Goal: Task Accomplishment & Management: Complete application form

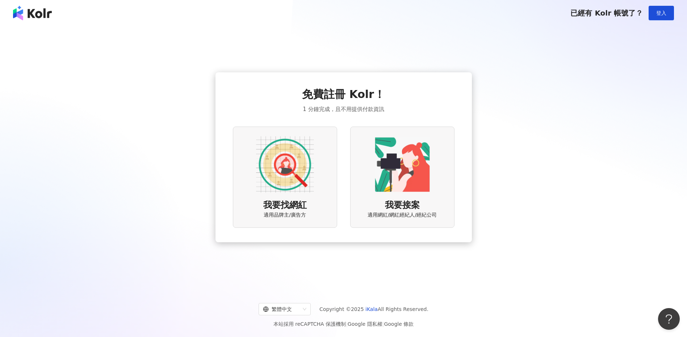
click at [289, 196] on div "我要找網紅 適用品牌主/廣告方" at bounding box center [285, 177] width 104 height 101
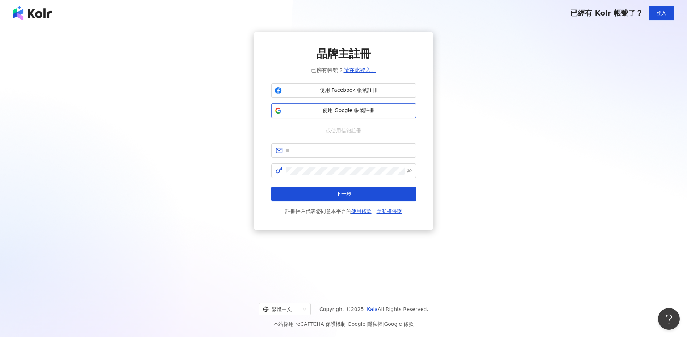
click at [369, 111] on span "使用 Google 帳號註冊" at bounding box center [349, 110] width 128 height 7
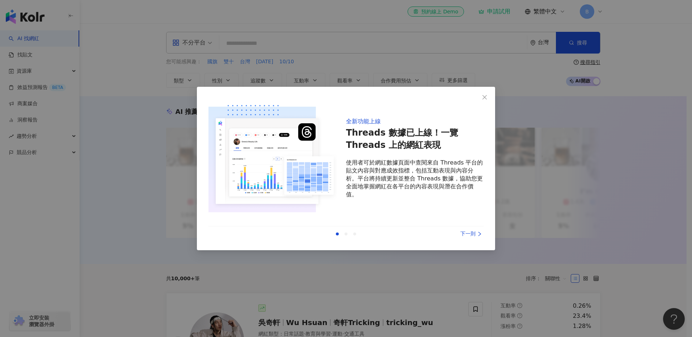
click at [475, 238] on div "下一則" at bounding box center [456, 234] width 54 height 8
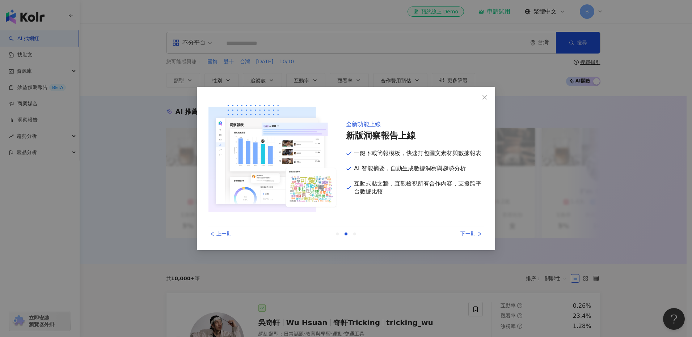
click at [475, 238] on div "下一則" at bounding box center [456, 234] width 54 height 8
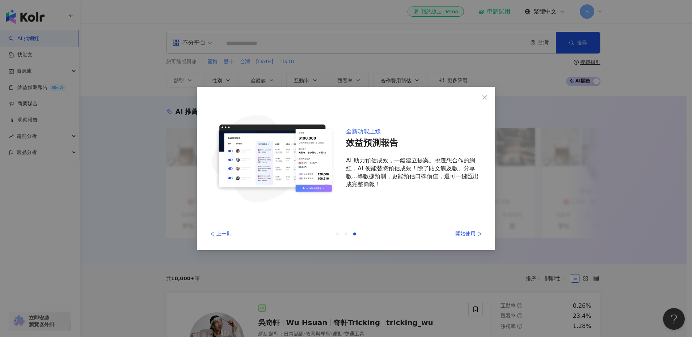
click at [475, 238] on div "開始使用" at bounding box center [456, 234] width 54 height 8
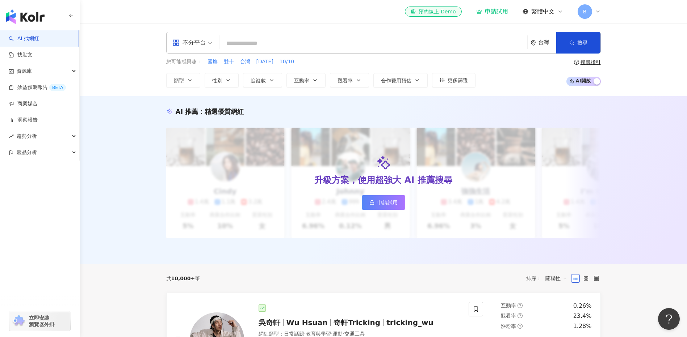
click at [213, 41] on div "不分平台" at bounding box center [192, 42] width 48 height 21
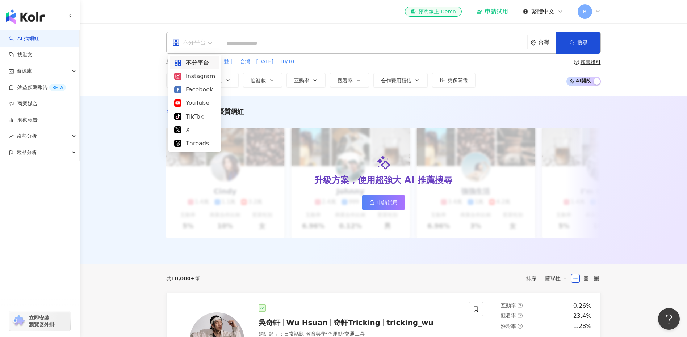
click at [213, 41] on div "不分平台" at bounding box center [192, 42] width 48 height 21
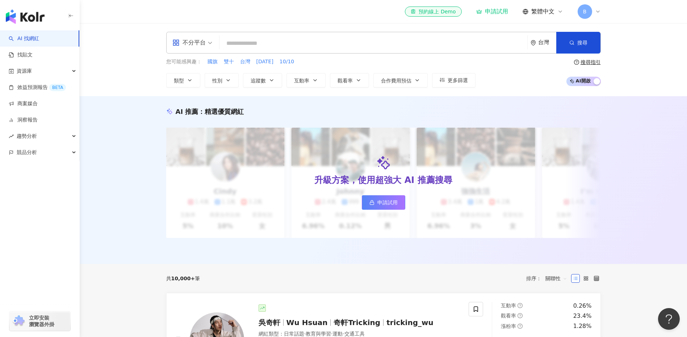
click at [542, 47] on div "台灣" at bounding box center [543, 42] width 26 height 21
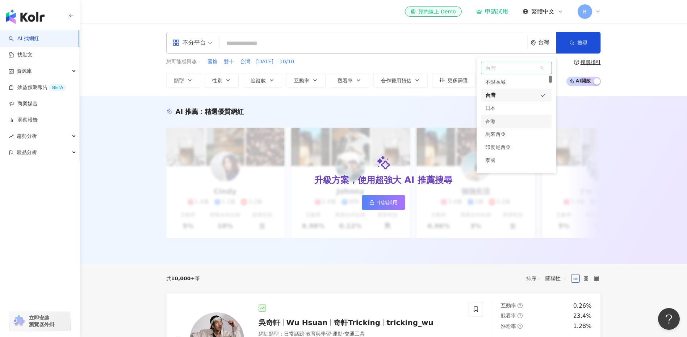
click at [524, 119] on div "香港" at bounding box center [516, 121] width 71 height 13
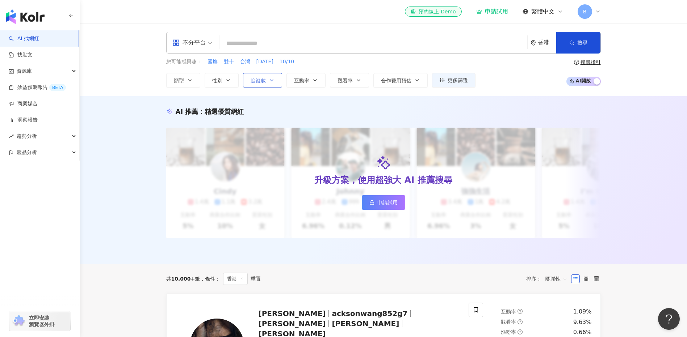
click at [253, 82] on span "追蹤數" at bounding box center [258, 81] width 15 height 6
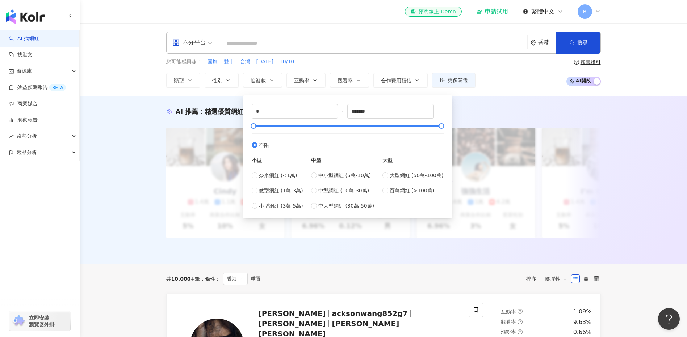
type input "*****"
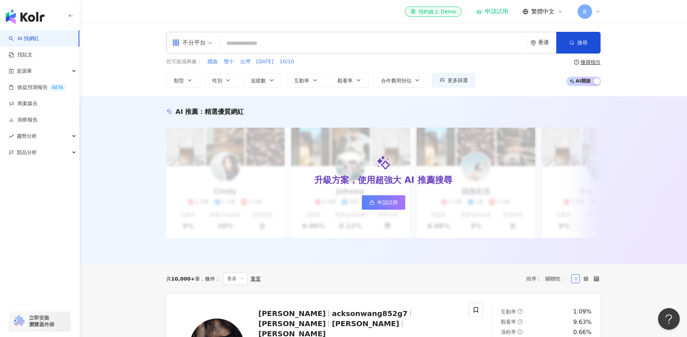
click at [516, 72] on div "您可能感興趣： 國旗 雙十 台灣 國慶日 10/10 類型 性別 追蹤數 互動率 觀看率 合作費用預估 更多篩選 ***** - ***** 不限 小型 奈米…" at bounding box center [383, 73] width 435 height 30
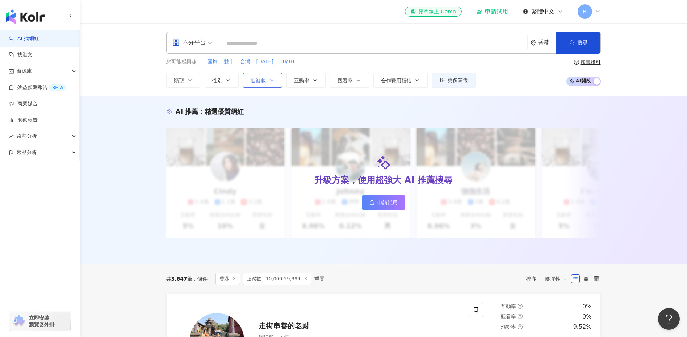
click at [276, 79] on button "追蹤數" at bounding box center [262, 80] width 39 height 14
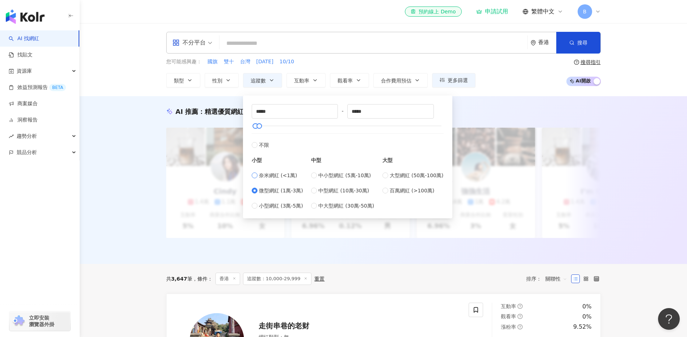
type input "*"
type input "****"
click at [591, 47] on button "搜尋" at bounding box center [578, 43] width 44 height 22
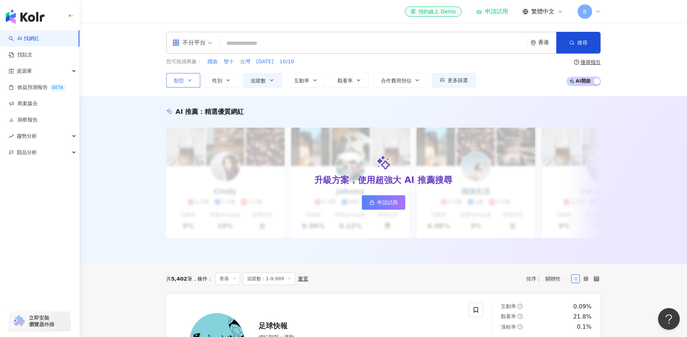
click at [190, 79] on icon "button" at bounding box center [190, 80] width 6 height 6
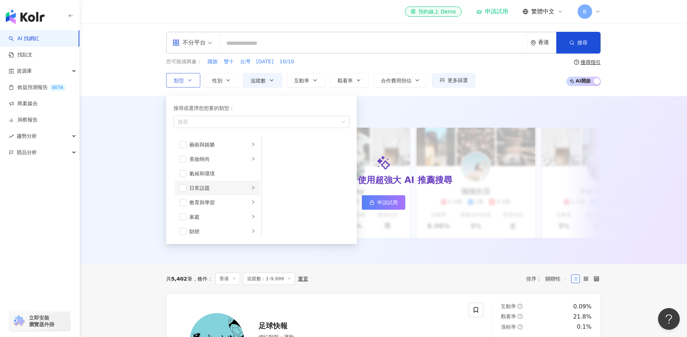
click at [242, 192] on div "日常話題" at bounding box center [219, 188] width 60 height 8
click at [236, 147] on div "家庭" at bounding box center [219, 145] width 60 height 8
click at [267, 144] on span "button" at bounding box center [270, 144] width 7 height 7
click at [268, 160] on span "button" at bounding box center [270, 159] width 7 height 7
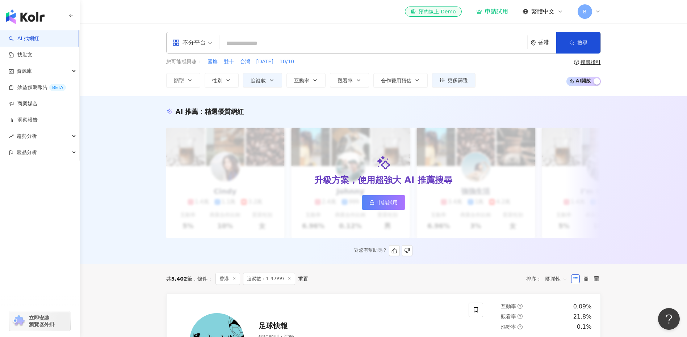
click at [608, 134] on div "AI 推薦 ： 精選優質網紅 升級方案，使用超強大 AI 推薦搜尋 申請試用 Cindy 1.4萬 1.1萬 3.2萬 互動率 5% 商業合作比例 10% 受…" at bounding box center [383, 181] width 463 height 149
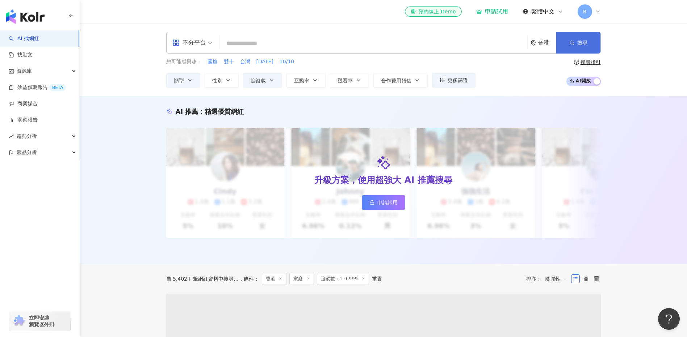
click at [587, 38] on button "搜尋" at bounding box center [578, 43] width 44 height 22
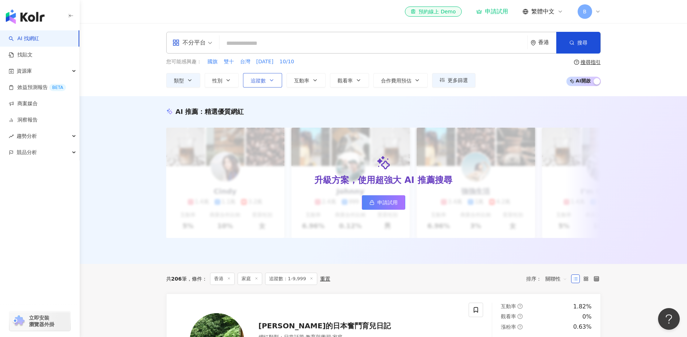
click at [265, 80] on span "追蹤數" at bounding box center [258, 81] width 15 height 6
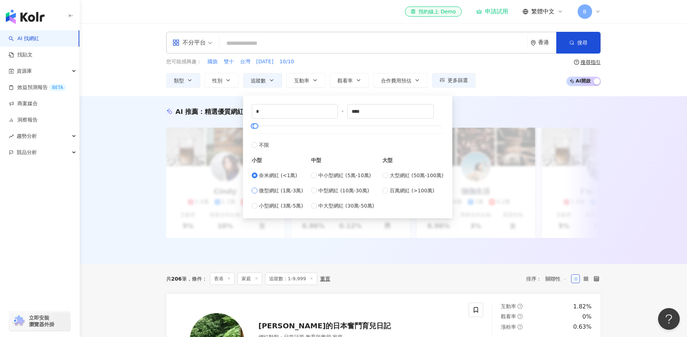
click at [252, 194] on label "微型網紅 (1萬-3萬)" at bounding box center [277, 191] width 51 height 8
type input "*****"
click at [584, 45] on span "搜尋" at bounding box center [582, 43] width 10 height 6
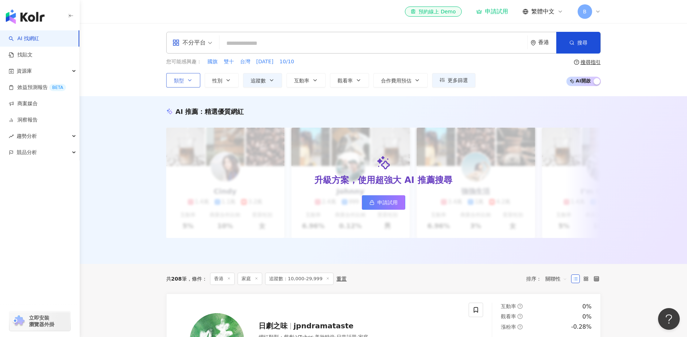
click at [172, 78] on button "類型" at bounding box center [183, 80] width 34 height 14
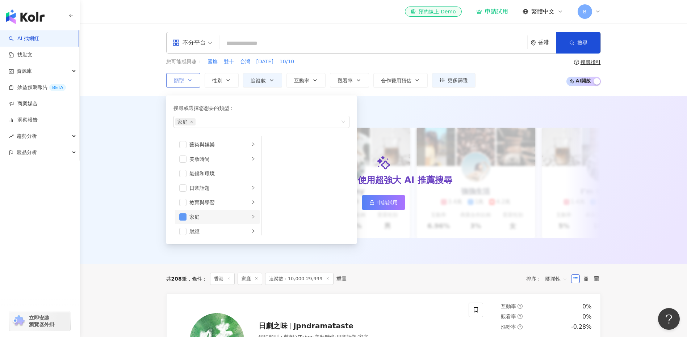
click at [184, 218] on span "button" at bounding box center [182, 217] width 7 height 7
click at [238, 184] on div "日常話題" at bounding box center [219, 188] width 60 height 8
click at [229, 161] on div "生活風格" at bounding box center [219, 159] width 60 height 8
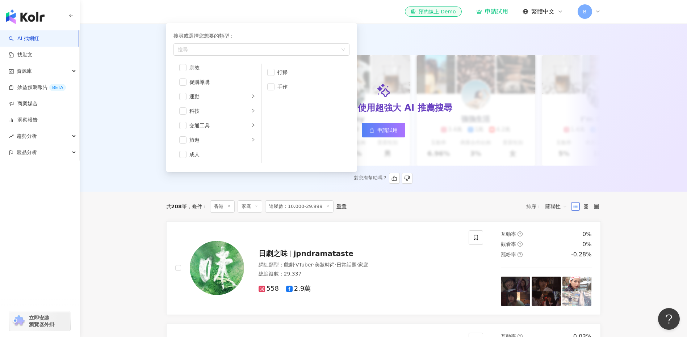
scroll to position [0, 0]
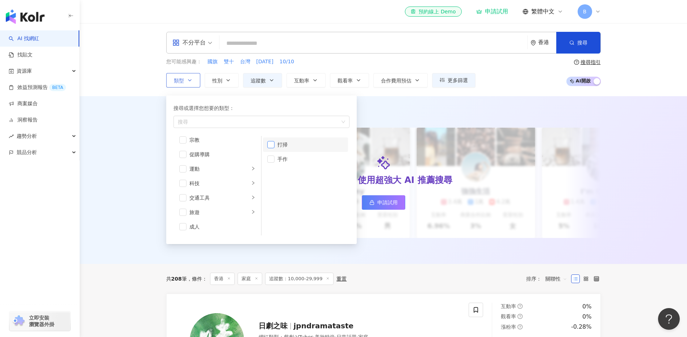
click at [270, 146] on span "button" at bounding box center [270, 144] width 7 height 7
click at [641, 136] on div "AI 推薦 ： 精選優質網紅 升級方案，使用超強大 AI 推薦搜尋 申請試用 Cindy 1.4萬 1.1萬 3.2萬 互動率 5% 商業合作比例 10% 受…" at bounding box center [383, 180] width 607 height 168
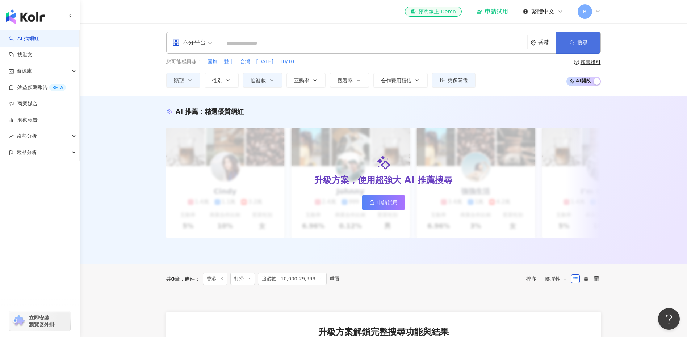
click at [588, 39] on button "搜尋" at bounding box center [578, 43] width 44 height 22
click at [264, 74] on button "追蹤數" at bounding box center [262, 80] width 39 height 14
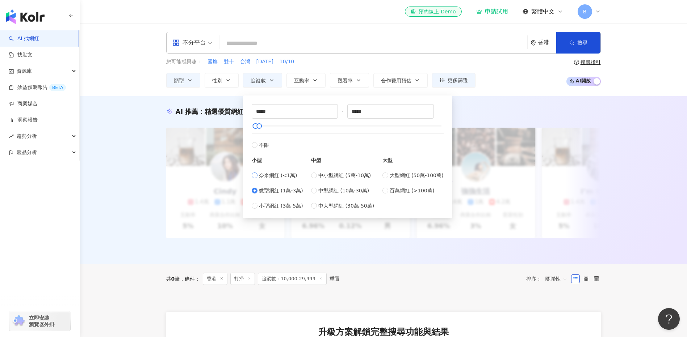
type input "*"
type input "****"
type input "*****"
type input "*"
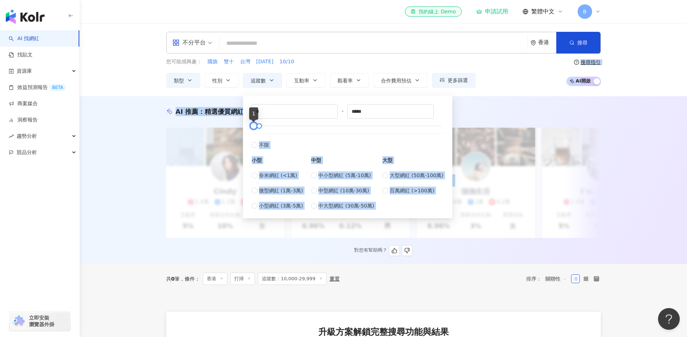
drag, startPoint x: 254, startPoint y: 127, endPoint x: 235, endPoint y: 127, distance: 18.8
click at [235, 127] on main "不分平台 香港 搜尋 您可能感興趣： 國旗 雙十 台灣 國慶日 10/10 類型 性別 追蹤數 互動率 觀看率 合作費用預估 更多篩選 * - ***** 不…" at bounding box center [383, 257] width 607 height 469
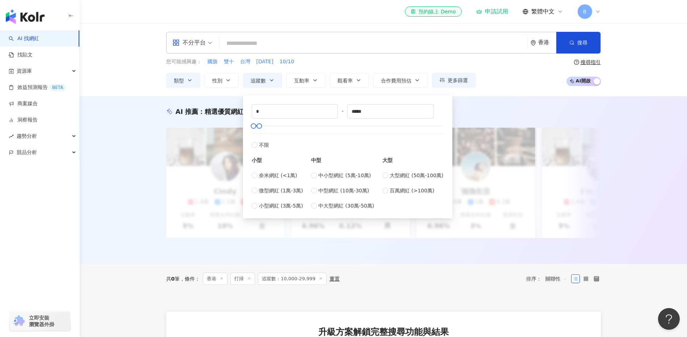
click at [444, 119] on div "* - ***** 不限 小型 奈米網紅 (<1萬) 微型網紅 (1萬-3萬) 小型網紅 (3萬-5萬) 中型 中小型網紅 (5萬-10萬) 中型網紅 (10…" at bounding box center [347, 157] width 201 height 114
click at [584, 37] on button "搜尋" at bounding box center [578, 43] width 44 height 22
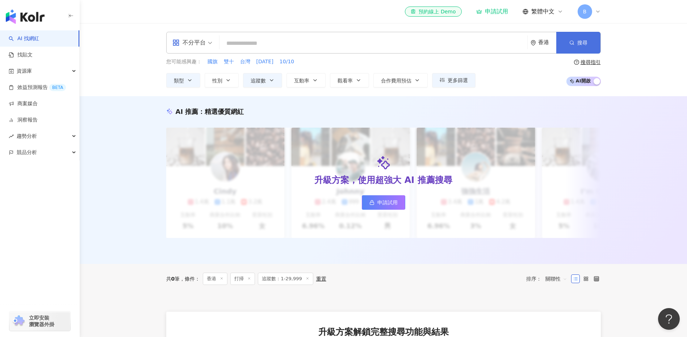
click at [584, 43] on span "搜尋" at bounding box center [582, 43] width 10 height 6
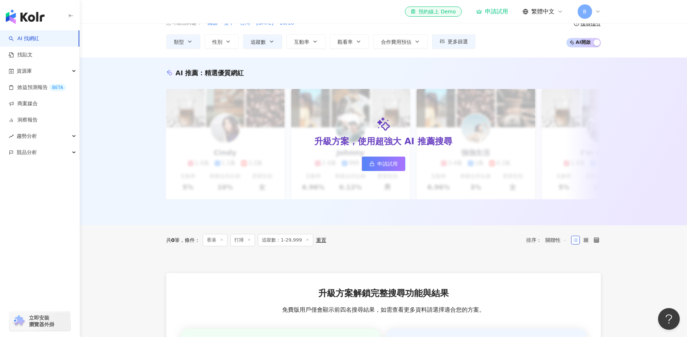
scroll to position [36, 0]
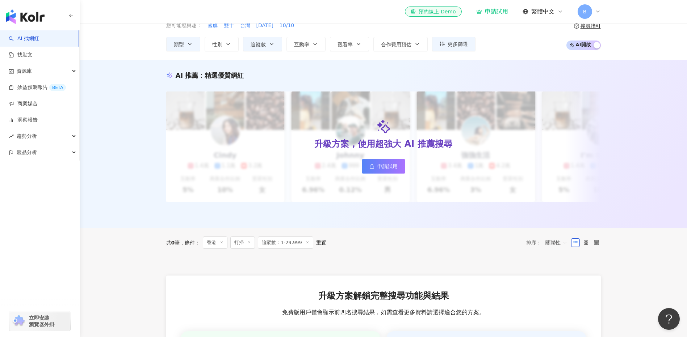
click at [250, 243] on line at bounding box center [249, 243] width 2 height 2
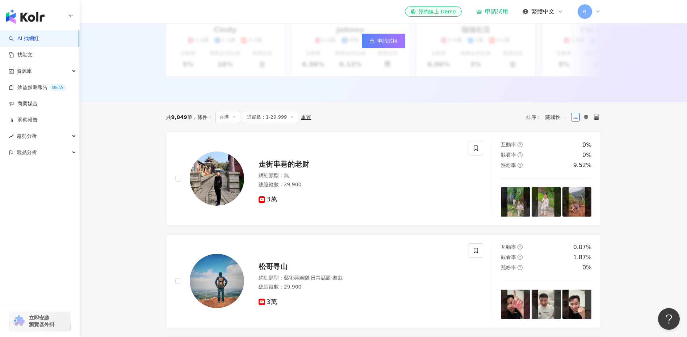
scroll to position [145, 0]
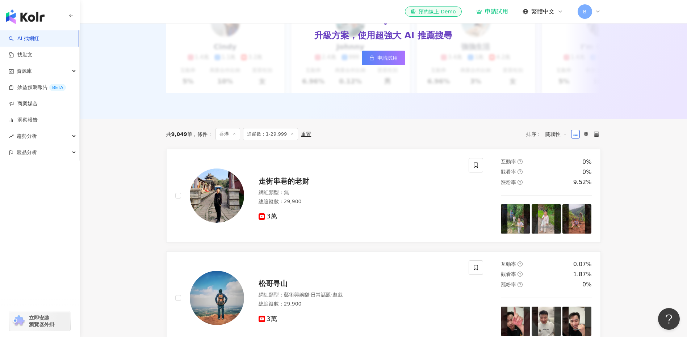
click at [580, 146] on div "共 9,049 筆 條件 ： 香港 追蹤數：1-29,999 重置 排序： 關聯性" at bounding box center [383, 134] width 435 height 30
click at [586, 137] on icon at bounding box center [585, 134] width 5 height 5
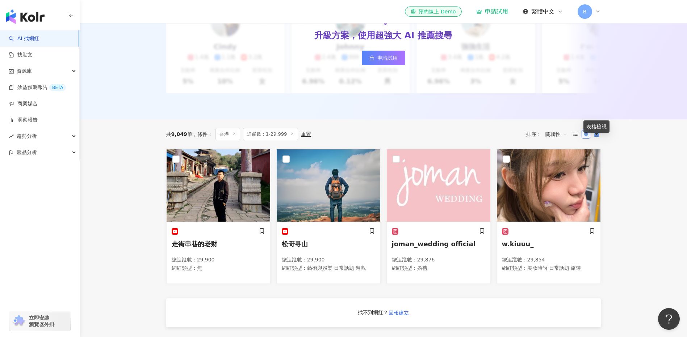
click at [597, 137] on icon at bounding box center [596, 134] width 5 height 5
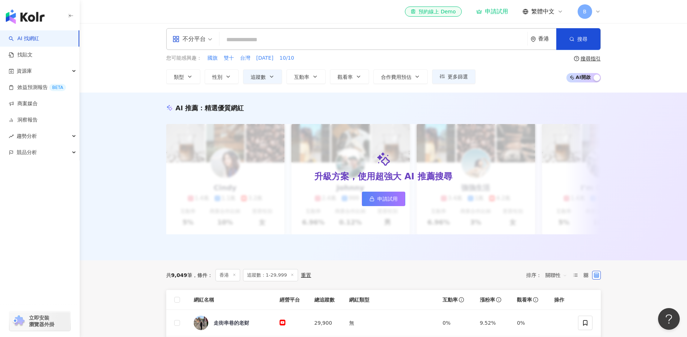
scroll to position [0, 0]
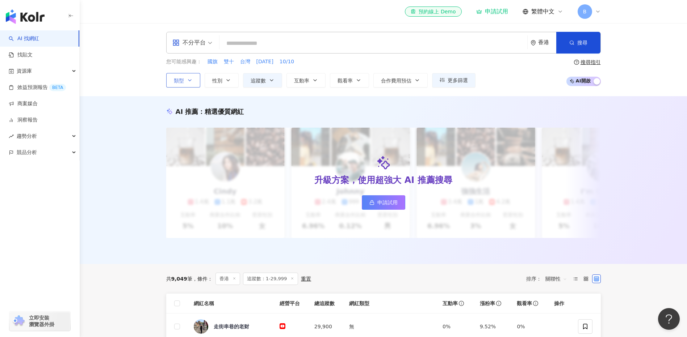
click at [194, 81] on button "類型" at bounding box center [183, 80] width 34 height 14
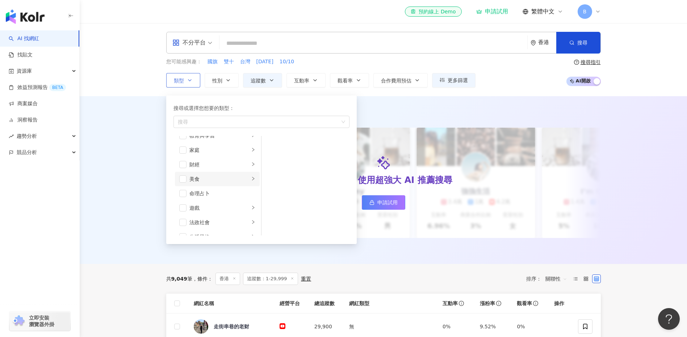
scroll to position [72, 0]
click at [184, 143] on span "button" at bounding box center [182, 144] width 7 height 7
click at [578, 39] on button "搜尋" at bounding box center [578, 43] width 44 height 22
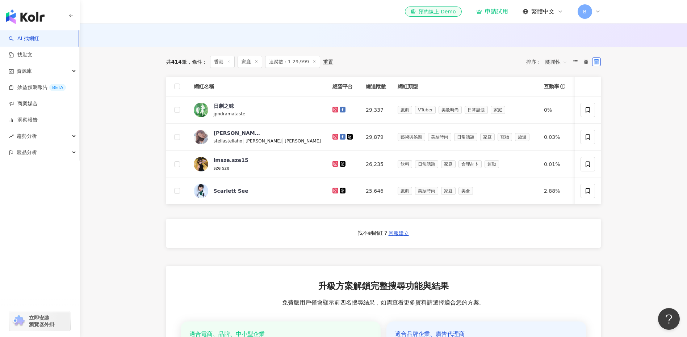
scroll to position [181, 0]
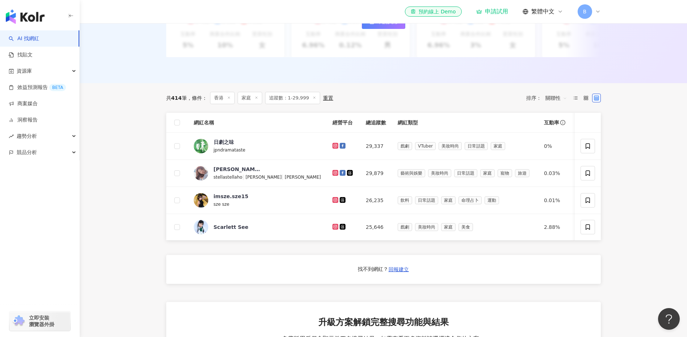
click at [172, 101] on span "414" at bounding box center [176, 98] width 11 height 6
drag, startPoint x: 172, startPoint y: 103, endPoint x: 191, endPoint y: 106, distance: 19.1
click at [191, 101] on div "共 414 筆 條件 ：" at bounding box center [186, 98] width 41 height 6
click at [652, 124] on main "不分平台 香港 搜尋 您可能感興趣： 國旗 雙十 台灣 國慶日 10/10 類型 性別 追蹤數 互動率 觀看率 合作費用預估 更多篩選 * - ***** 不…" at bounding box center [383, 162] width 607 height 640
click at [628, 161] on main "不分平台 香港 搜尋 您可能感興趣： 國旗 雙十 台灣 國慶日 10/10 類型 性別 追蹤數 互動率 觀看率 合作費用預估 更多篩選 * - ***** 不…" at bounding box center [383, 162] width 607 height 640
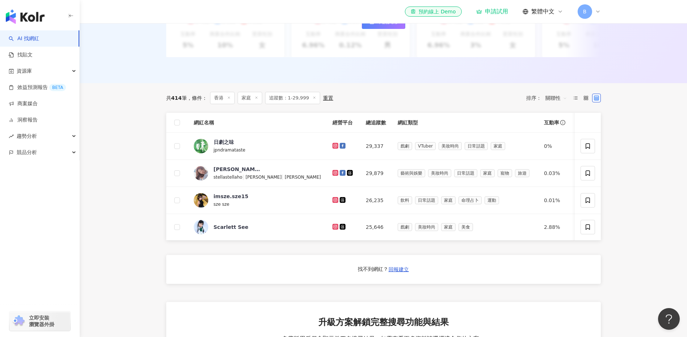
click at [631, 153] on main "不分平台 香港 搜尋 您可能感興趣： 國旗 雙十 台灣 國慶日 10/10 類型 性別 追蹤數 互動率 觀看率 合作費用預估 更多篩選 * - ***** 不…" at bounding box center [383, 162] width 607 height 640
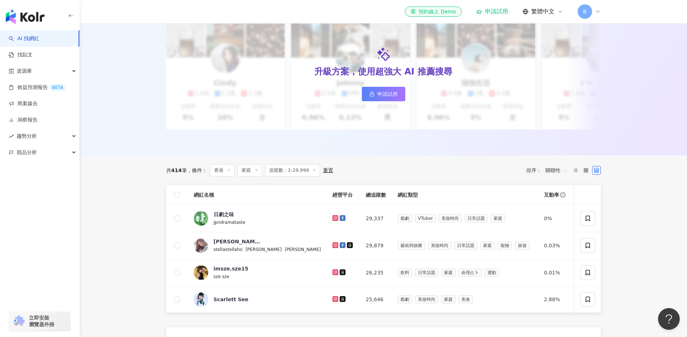
scroll to position [0, 0]
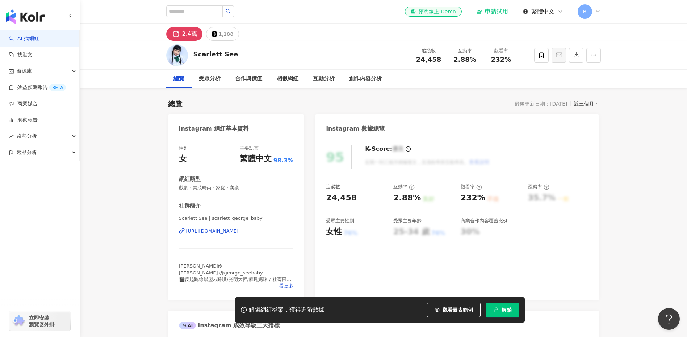
click at [239, 231] on div "[URL][DOMAIN_NAME]" at bounding box center [212, 231] width 53 height 7
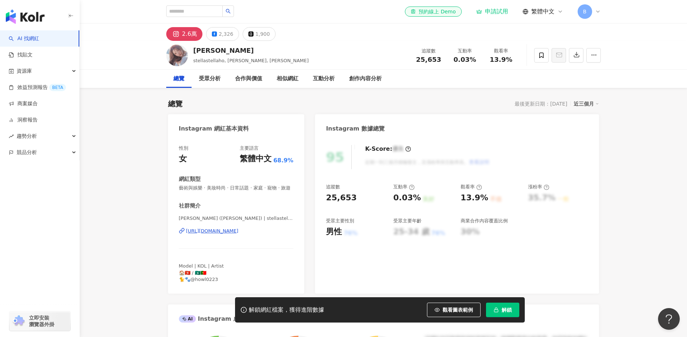
click at [239, 235] on div "[URL][DOMAIN_NAME]" at bounding box center [212, 231] width 53 height 7
